Goal: Task Accomplishment & Management: Manage account settings

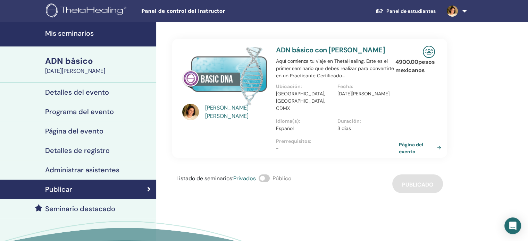
click at [167, 12] on font "Panel de control del instructor" at bounding box center [183, 11] width 84 height 6
click at [458, 11] on img at bounding box center [451, 11] width 11 height 11
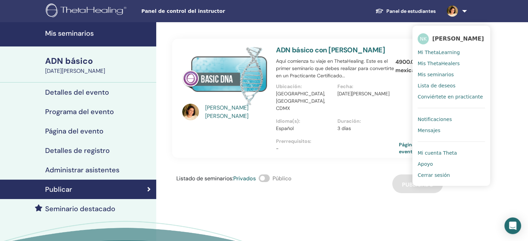
click at [443, 122] on font "Notificaciones" at bounding box center [434, 120] width 34 height 6
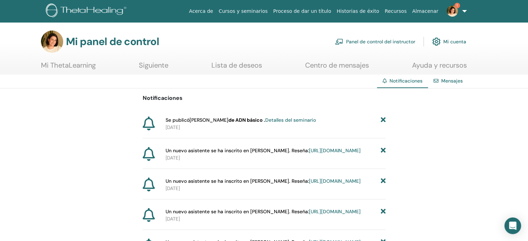
drag, startPoint x: 283, startPoint y: 157, endPoint x: 294, endPoint y: 156, distance: 10.8
click at [309, 154] on font "https://member.thetahealing.com/instructor/seminar/374787/attendees" at bounding box center [335, 150] width 52 height 6
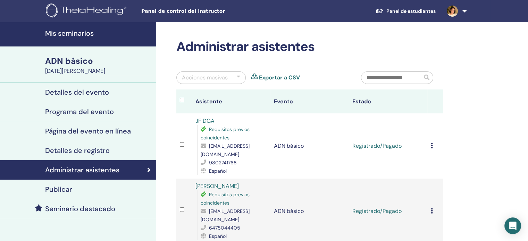
click at [432, 143] on icon at bounding box center [432, 146] width 2 height 6
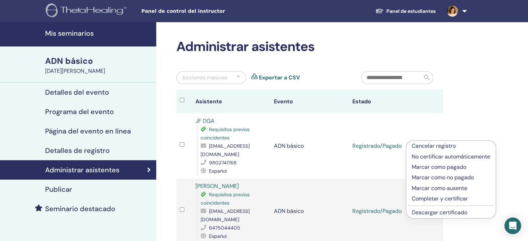
click at [439, 197] on font "Completar y certificar" at bounding box center [439, 198] width 56 height 7
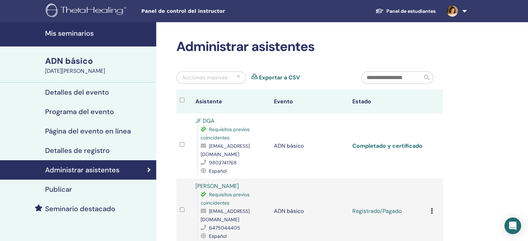
click at [415, 142] on font "Completado y certificado" at bounding box center [387, 145] width 70 height 7
click at [431, 208] on icon at bounding box center [432, 211] width 2 height 6
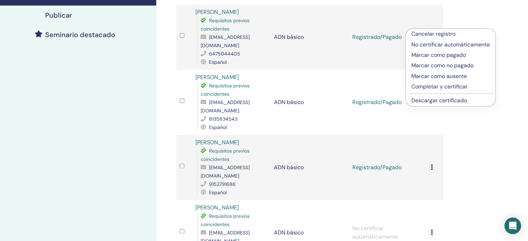
scroll to position [178, 0]
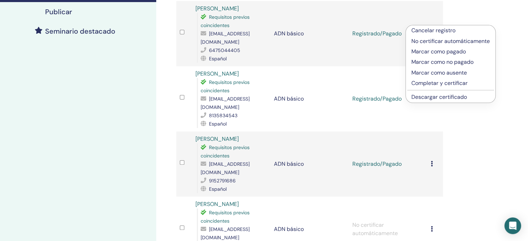
click at [461, 83] on font "Completar y certificar" at bounding box center [439, 82] width 56 height 7
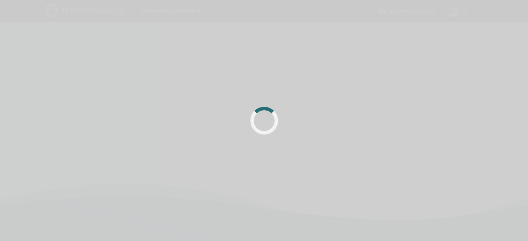
scroll to position [178, 0]
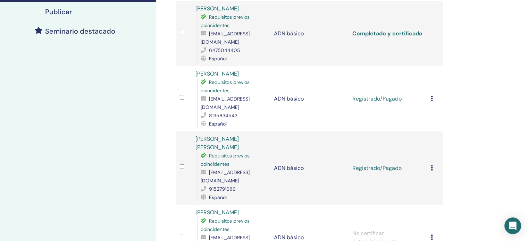
click at [381, 30] on font "Completado y certificado" at bounding box center [387, 33] width 70 height 7
click at [431, 96] on icon at bounding box center [432, 99] width 2 height 6
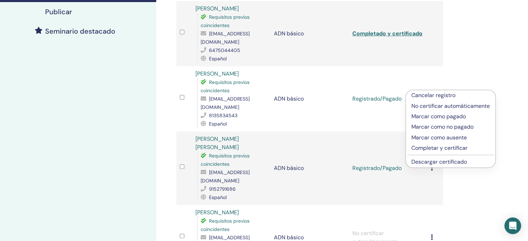
click at [438, 145] on font "Completar y certificar" at bounding box center [439, 147] width 56 height 7
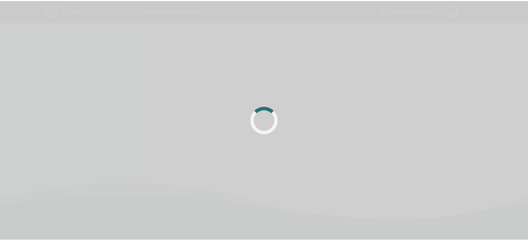
scroll to position [165, 0]
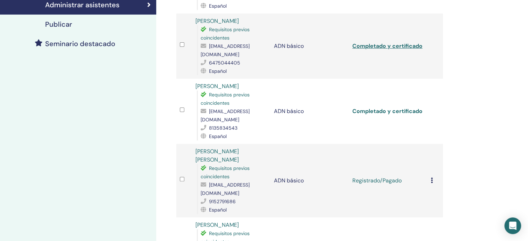
click at [371, 108] on font "Completado y certificado" at bounding box center [387, 111] width 70 height 7
click at [431, 178] on icon at bounding box center [432, 181] width 2 height 6
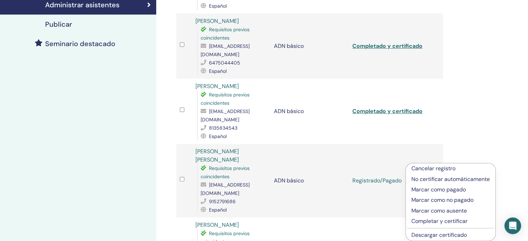
click at [434, 223] on font "Completar y certificar" at bounding box center [439, 221] width 56 height 7
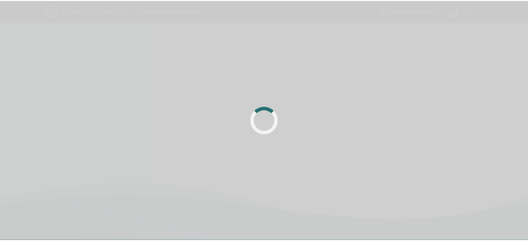
scroll to position [165, 0]
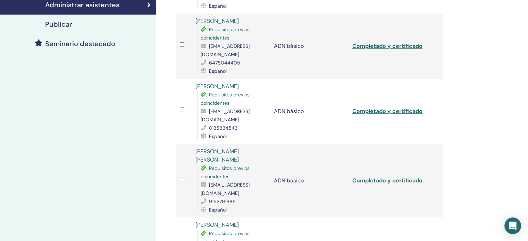
click at [403, 177] on font "Completado y certificado" at bounding box center [387, 180] width 70 height 7
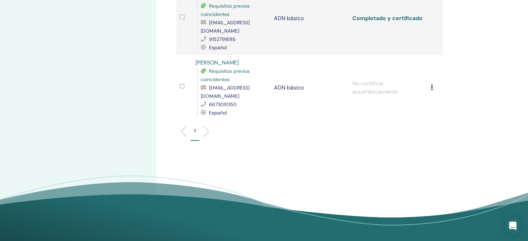
scroll to position [343, 0]
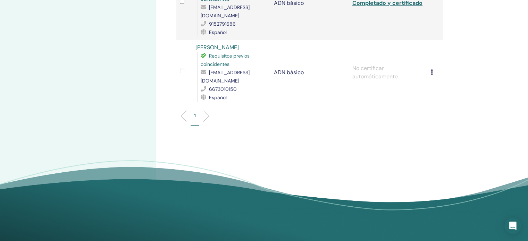
click at [431, 69] on icon at bounding box center [432, 72] width 2 height 6
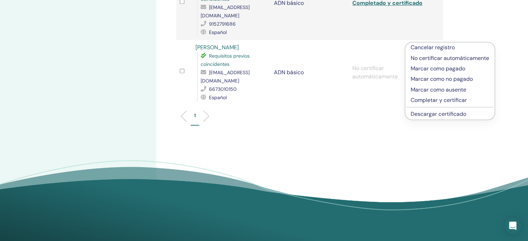
click at [433, 48] on font "Cancelar registro" at bounding box center [432, 47] width 44 height 7
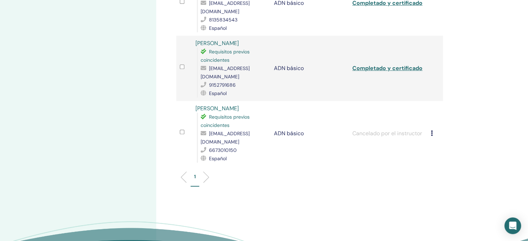
scroll to position [239, 0]
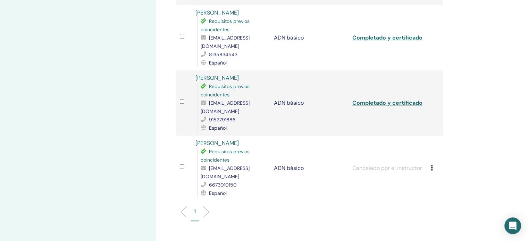
click at [431, 165] on icon at bounding box center [432, 168] width 2 height 6
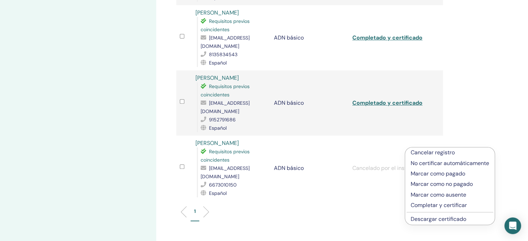
click at [483, 123] on div "Administrar asistentes Acciones masivas Exportar a CSV Asistente Evento Estado …" at bounding box center [332, 55] width 352 height 542
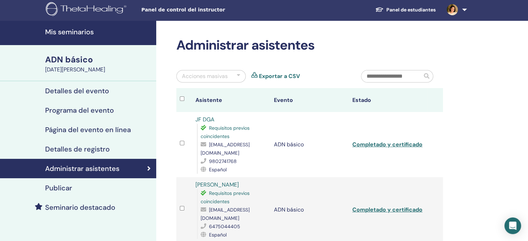
scroll to position [0, 0]
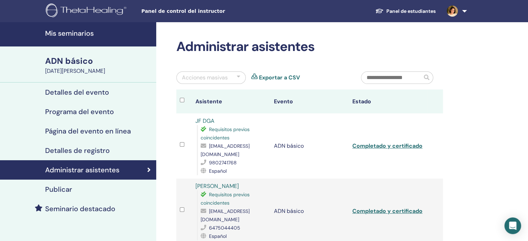
click at [65, 93] on font "Detalles del evento" at bounding box center [77, 92] width 64 height 9
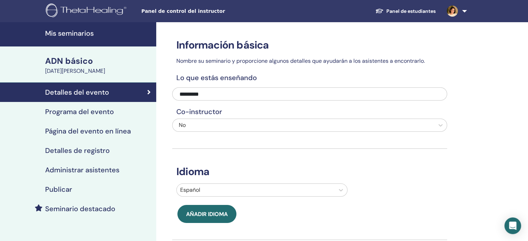
click at [98, 133] on font "Página del evento en línea" at bounding box center [88, 131] width 86 height 9
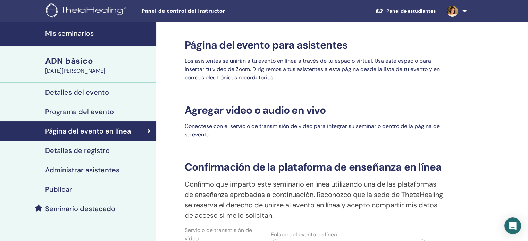
click at [109, 111] on font "Programa del evento" at bounding box center [79, 111] width 69 height 9
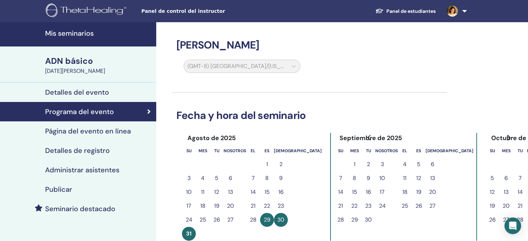
click at [110, 134] on font "Página del evento en línea" at bounding box center [88, 131] width 86 height 9
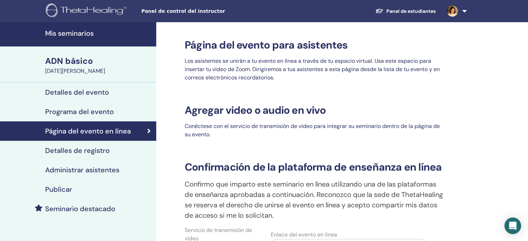
click at [454, 14] on img at bounding box center [451, 11] width 11 height 11
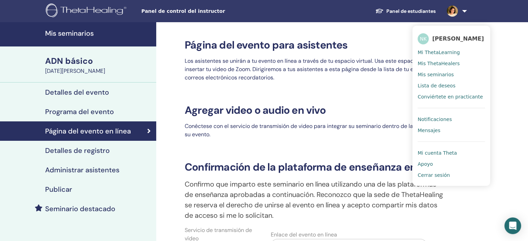
click at [427, 178] on font "Cerrar sesión" at bounding box center [433, 175] width 32 height 6
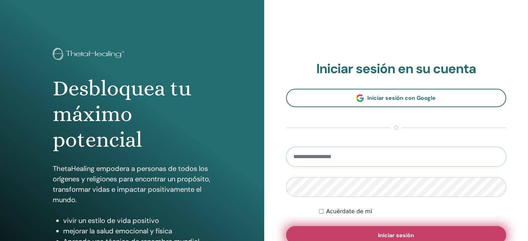
type input "**********"
click at [366, 233] on button "Iniciar sesión" at bounding box center [396, 235] width 220 height 18
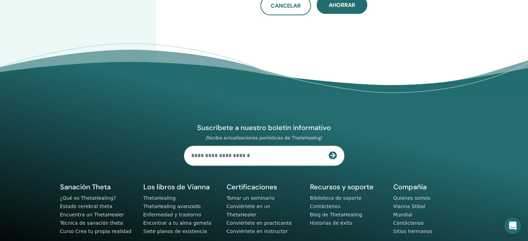
scroll to position [308, 0]
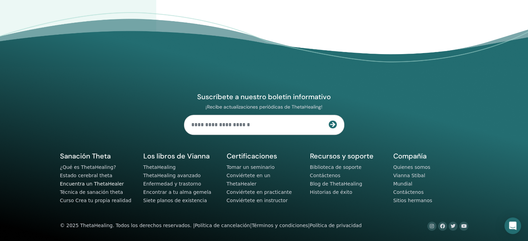
click at [96, 184] on font "Encuentra un ThetaHealer" at bounding box center [92, 184] width 64 height 6
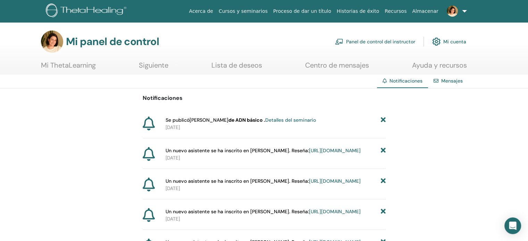
click at [446, 65] on font "Ayuda y recursos" at bounding box center [439, 65] width 55 height 9
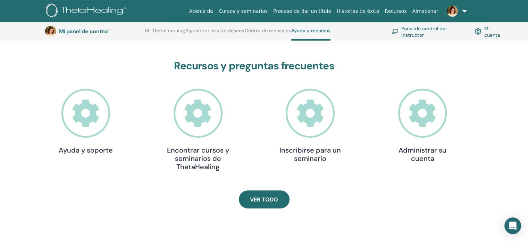
scroll to position [226, 0]
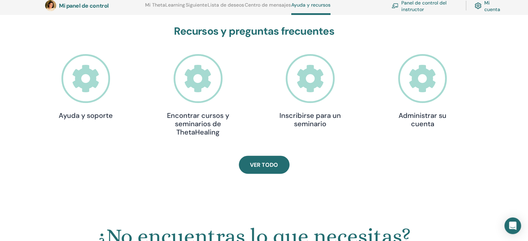
drag, startPoint x: 90, startPoint y: 82, endPoint x: 174, endPoint y: 93, distance: 85.5
click at [90, 82] on icon at bounding box center [85, 78] width 49 height 49
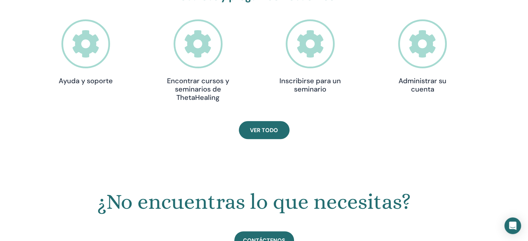
scroll to position [296, 0]
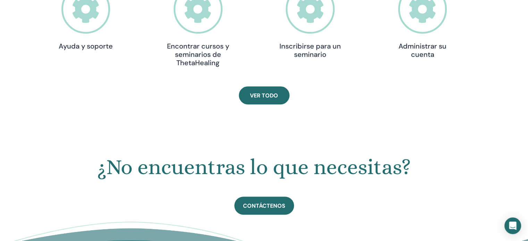
drag, startPoint x: 424, startPoint y: 51, endPoint x: 424, endPoint y: 56, distance: 4.9
click at [424, 51] on font "Administrar su cuenta" at bounding box center [422, 50] width 48 height 17
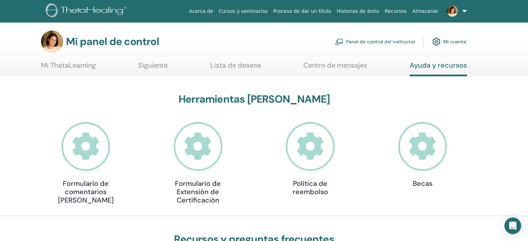
click at [453, 12] on img at bounding box center [451, 11] width 11 height 11
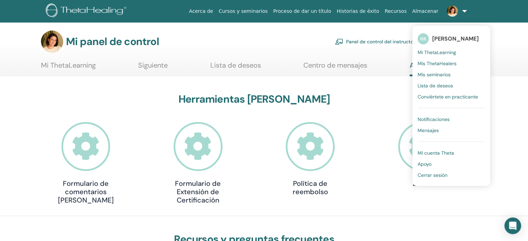
click at [444, 177] on font "Cerrar sesión" at bounding box center [432, 175] width 30 height 6
